Goal: Manage account settings

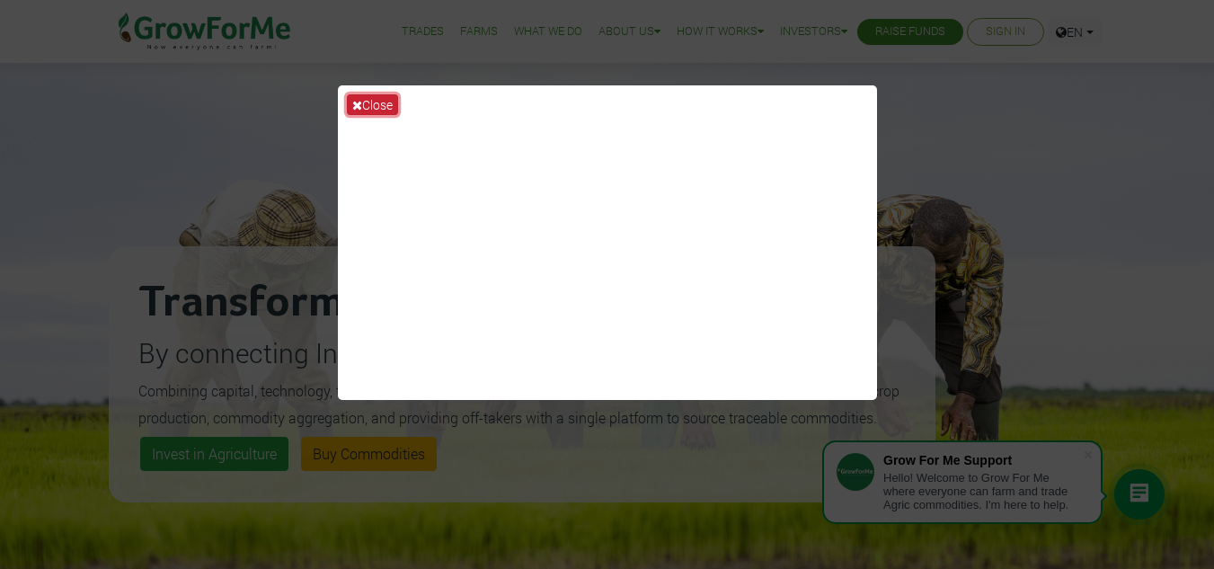
click at [369, 103] on button "Close" at bounding box center [372, 104] width 51 height 21
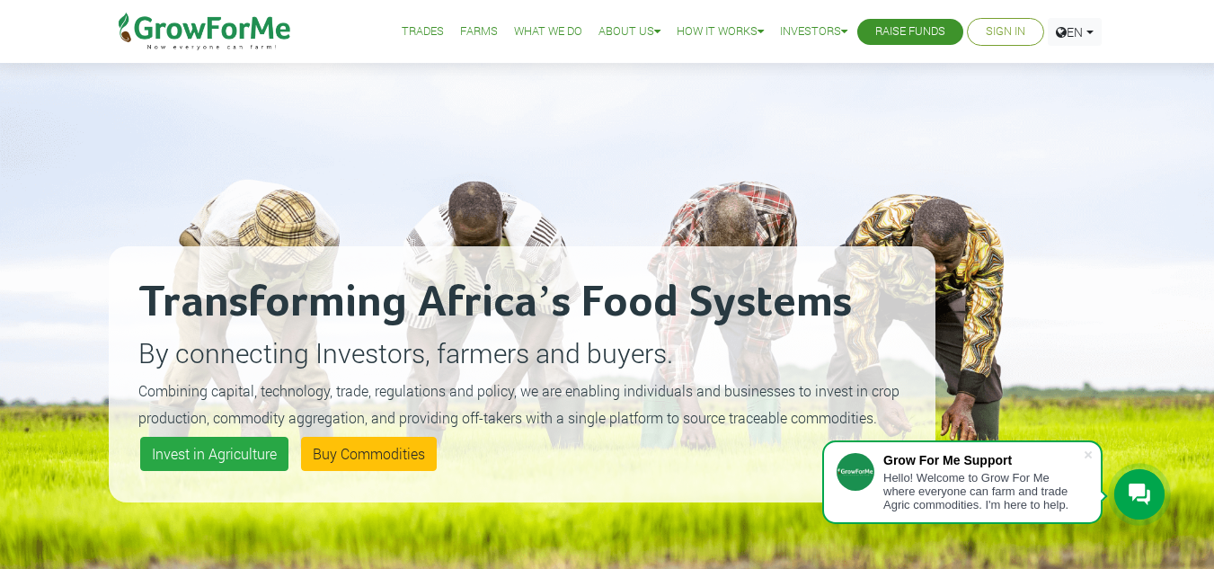
click at [990, 38] on link "Sign In" at bounding box center [1006, 31] width 40 height 19
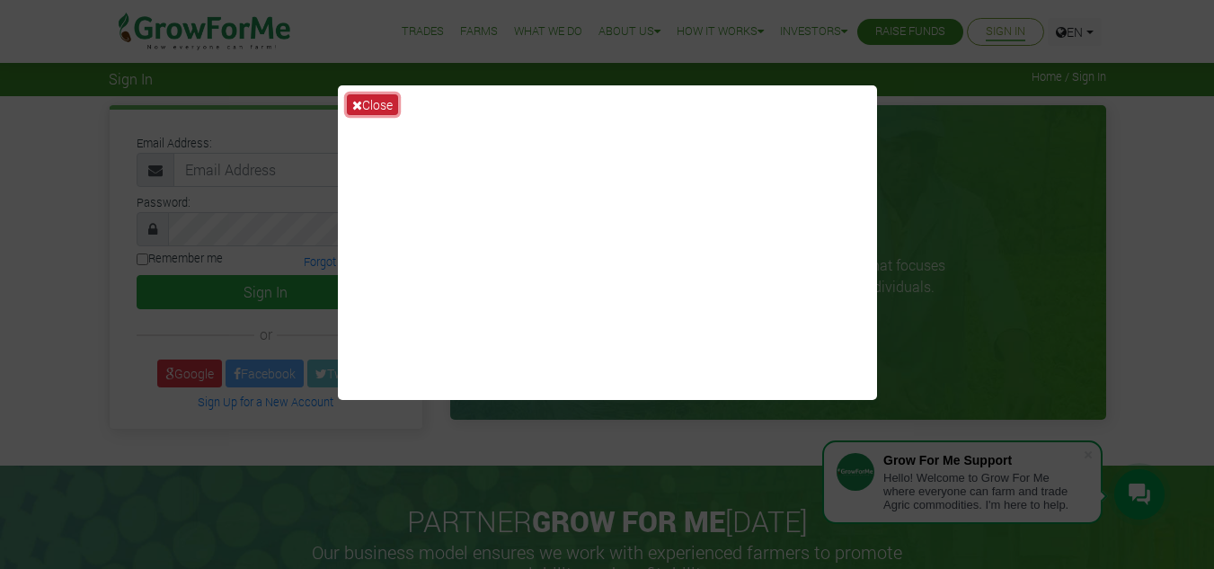
click at [371, 103] on button "Close" at bounding box center [372, 104] width 51 height 21
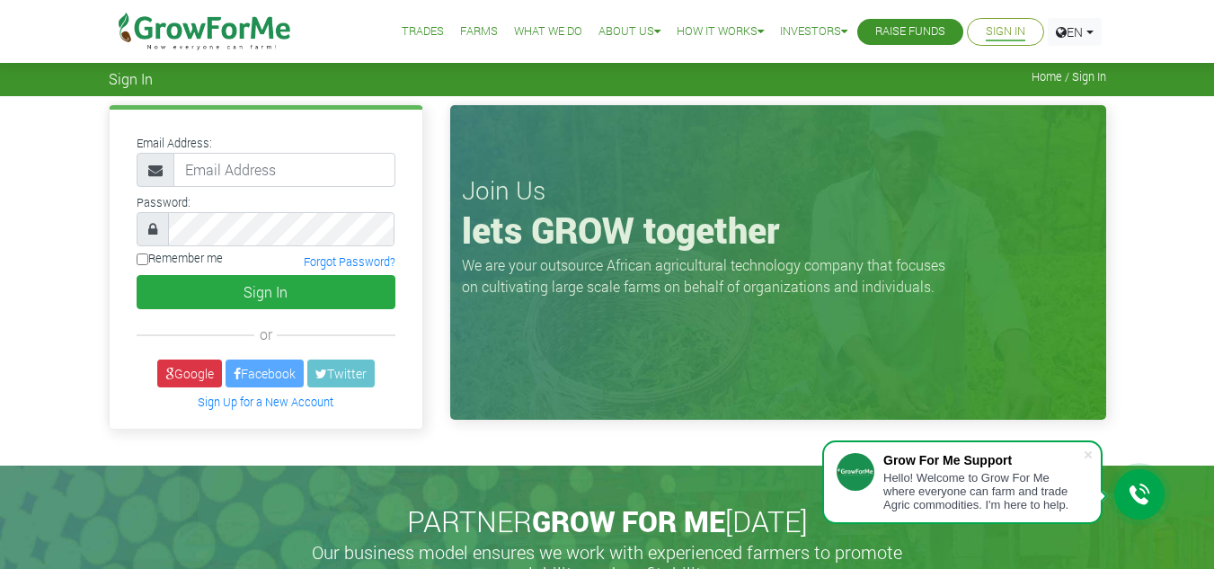
click at [146, 255] on input "Remember me" at bounding box center [143, 259] width 12 height 12
checkbox input "true"
click at [236, 173] on input "email" at bounding box center [284, 170] width 222 height 34
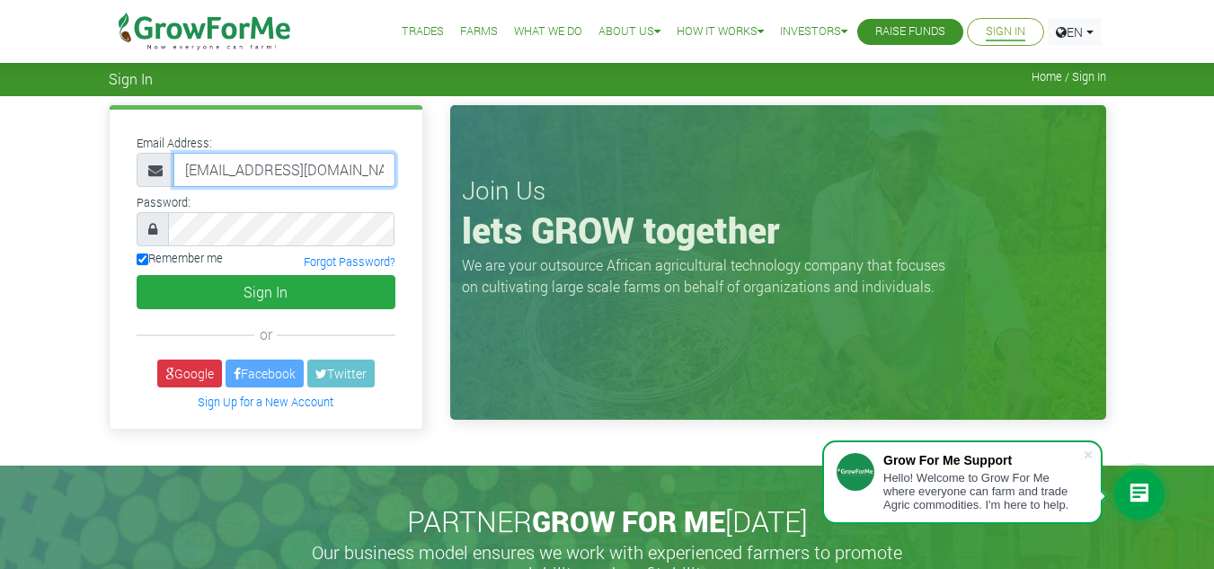
scroll to position [0, 13]
type input "233540490024@growforme.com"
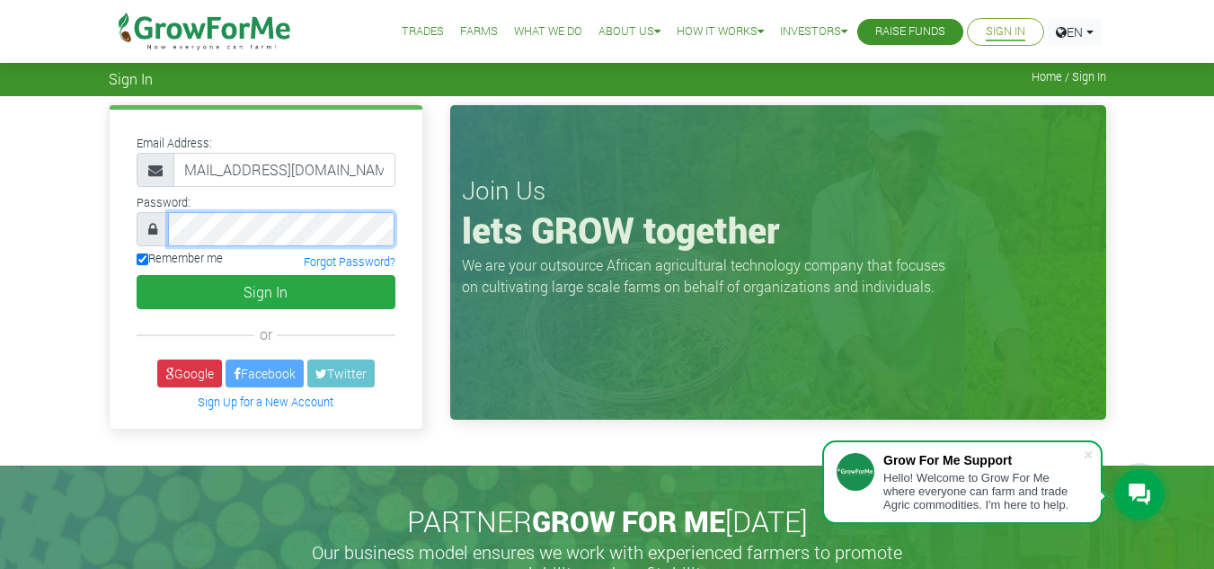
scroll to position [0, 0]
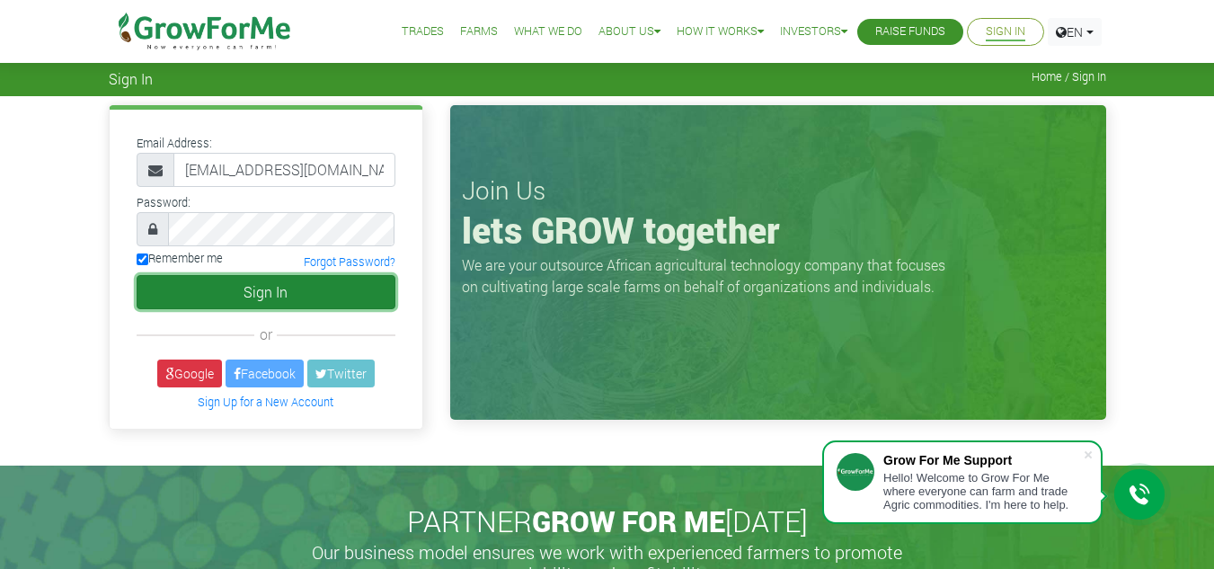
click at [205, 293] on button "Sign In" at bounding box center [266, 292] width 259 height 34
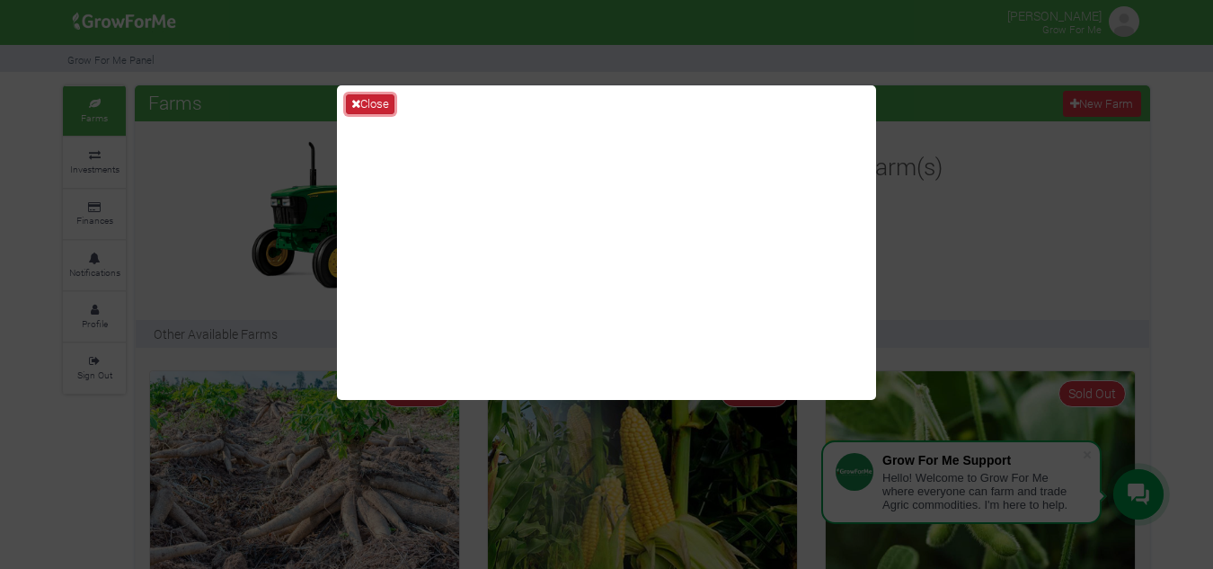
click at [376, 102] on button "Close" at bounding box center [370, 104] width 49 height 20
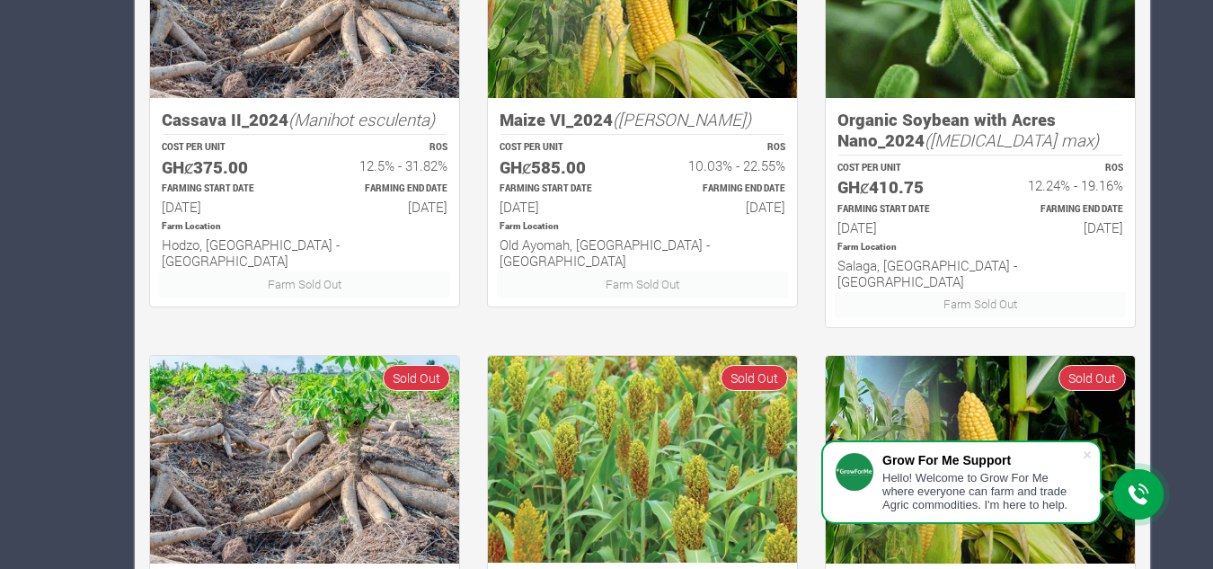
scroll to position [1205, 0]
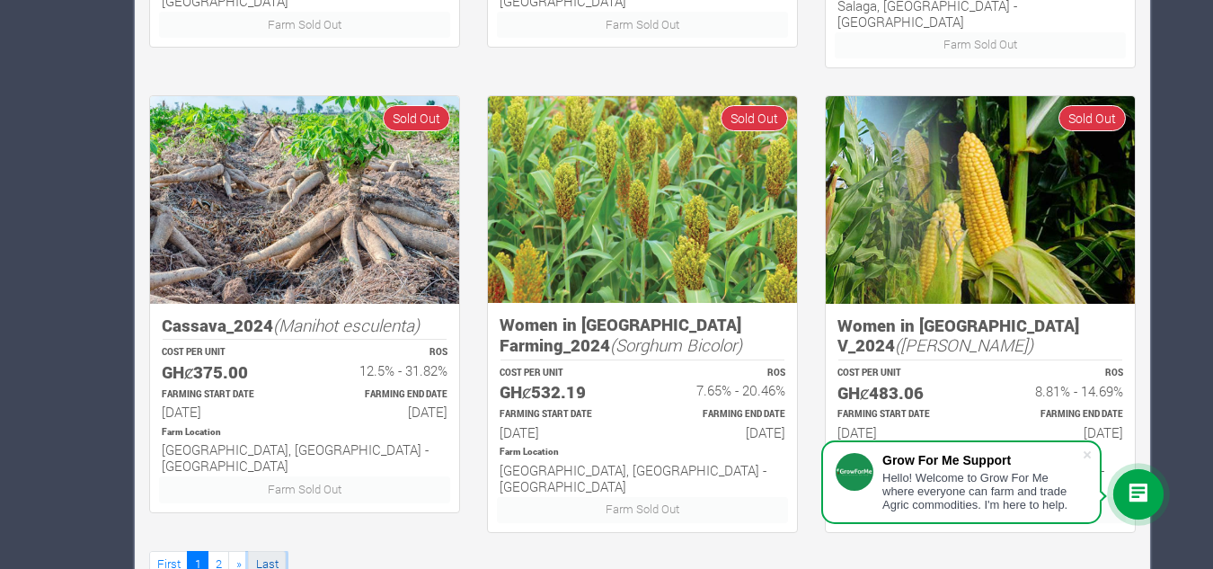
click at [268, 551] on link "Last" at bounding box center [267, 564] width 38 height 26
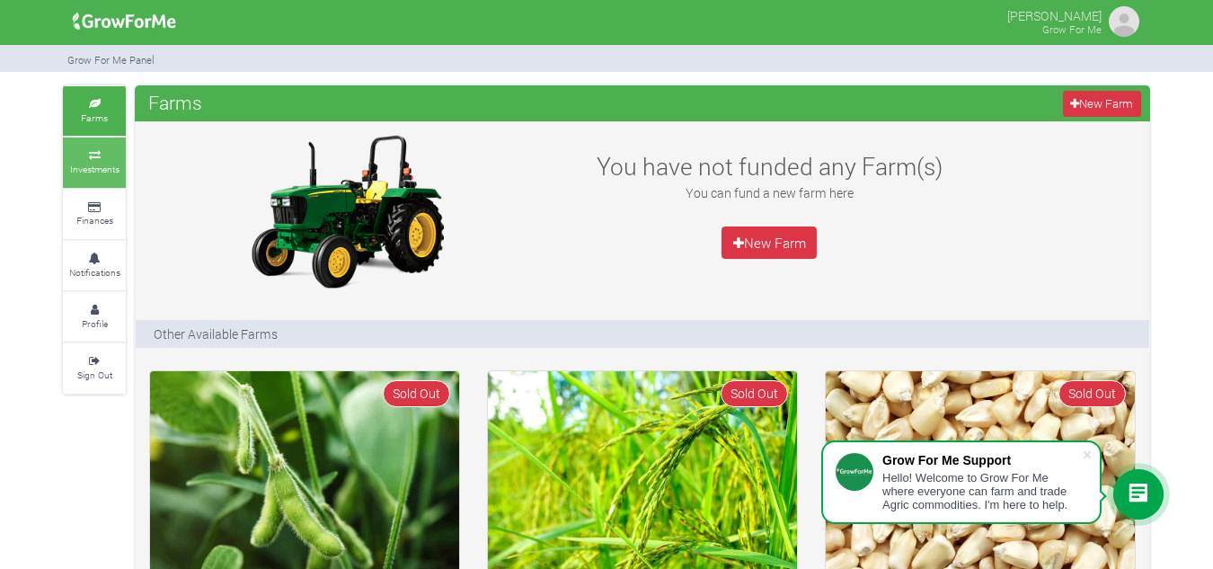
click at [80, 182] on link "Investments" at bounding box center [94, 161] width 63 height 49
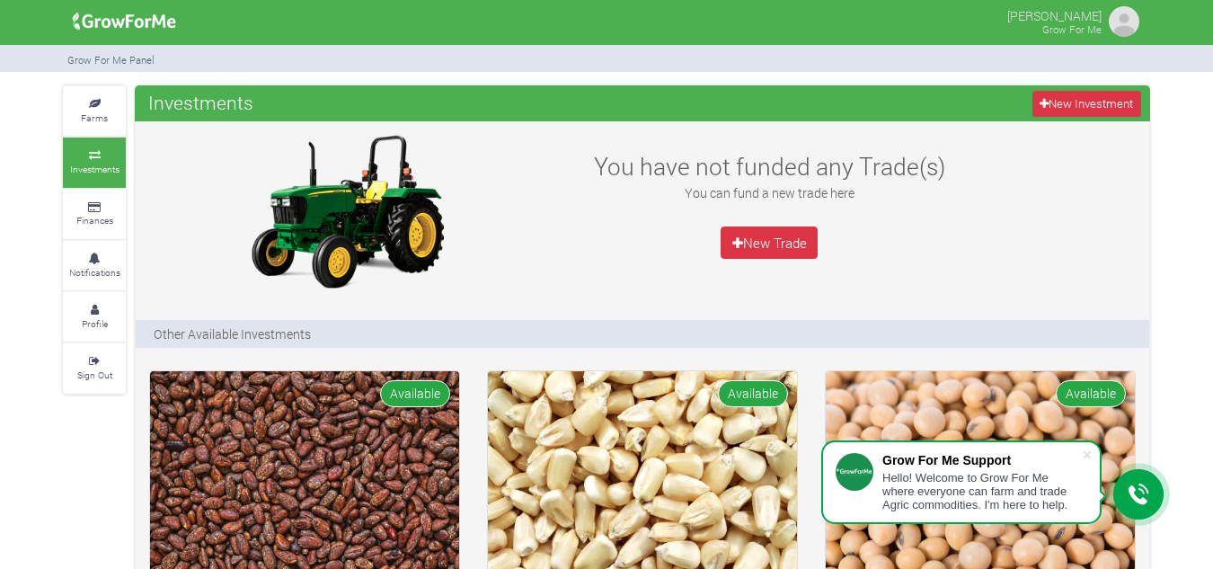
click at [1122, 21] on img at bounding box center [1124, 22] width 36 height 36
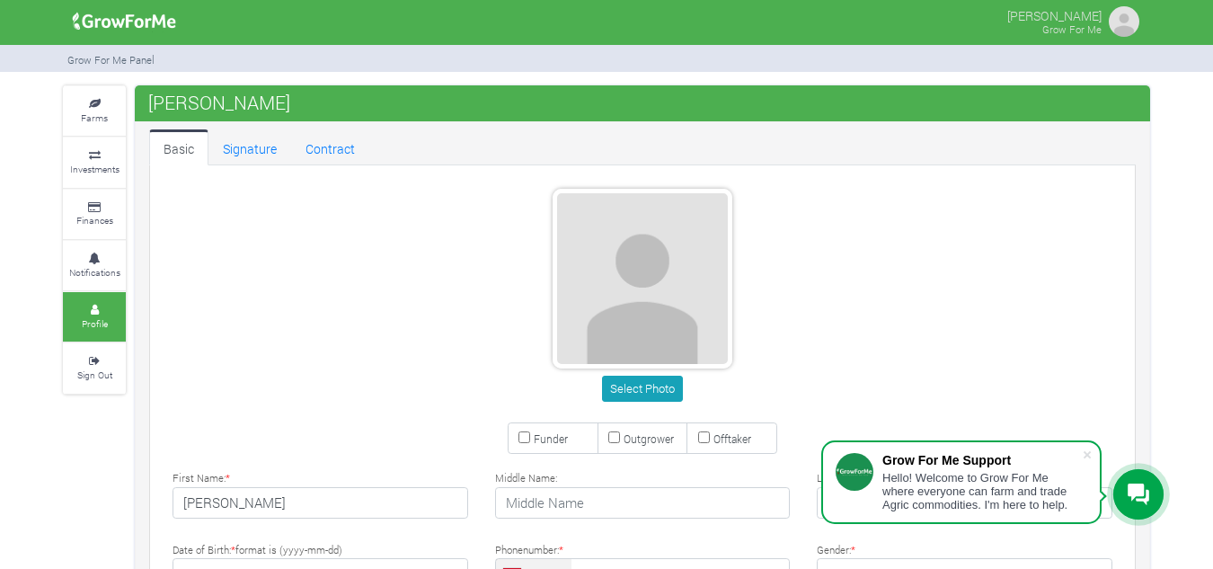
type input "54 049 0024"
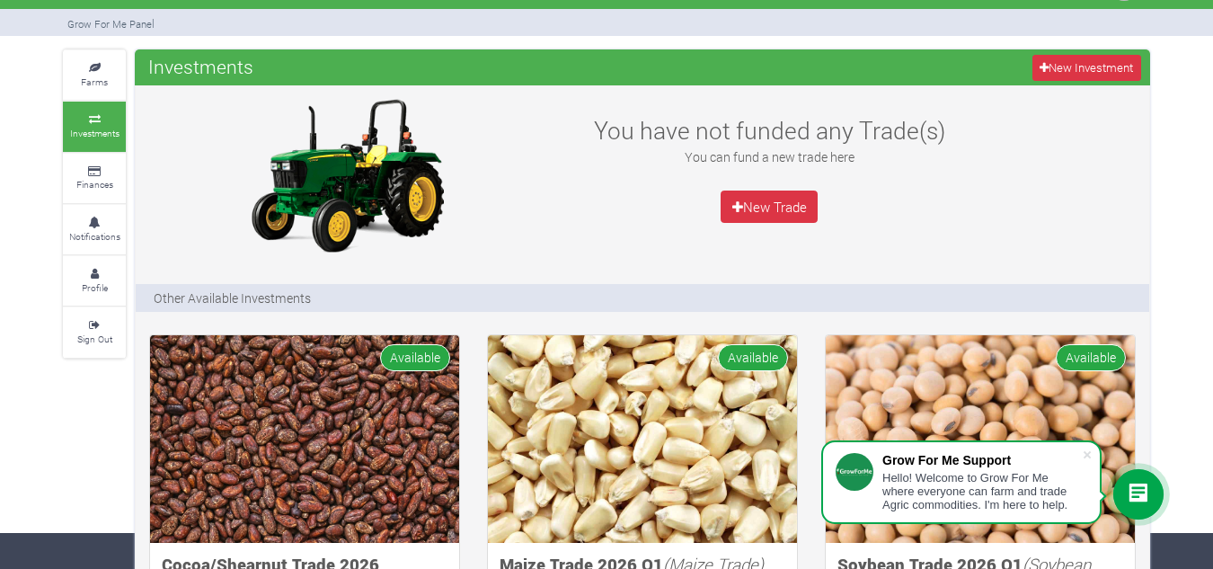
scroll to position [1, 0]
